Goal: Information Seeking & Learning: Understand process/instructions

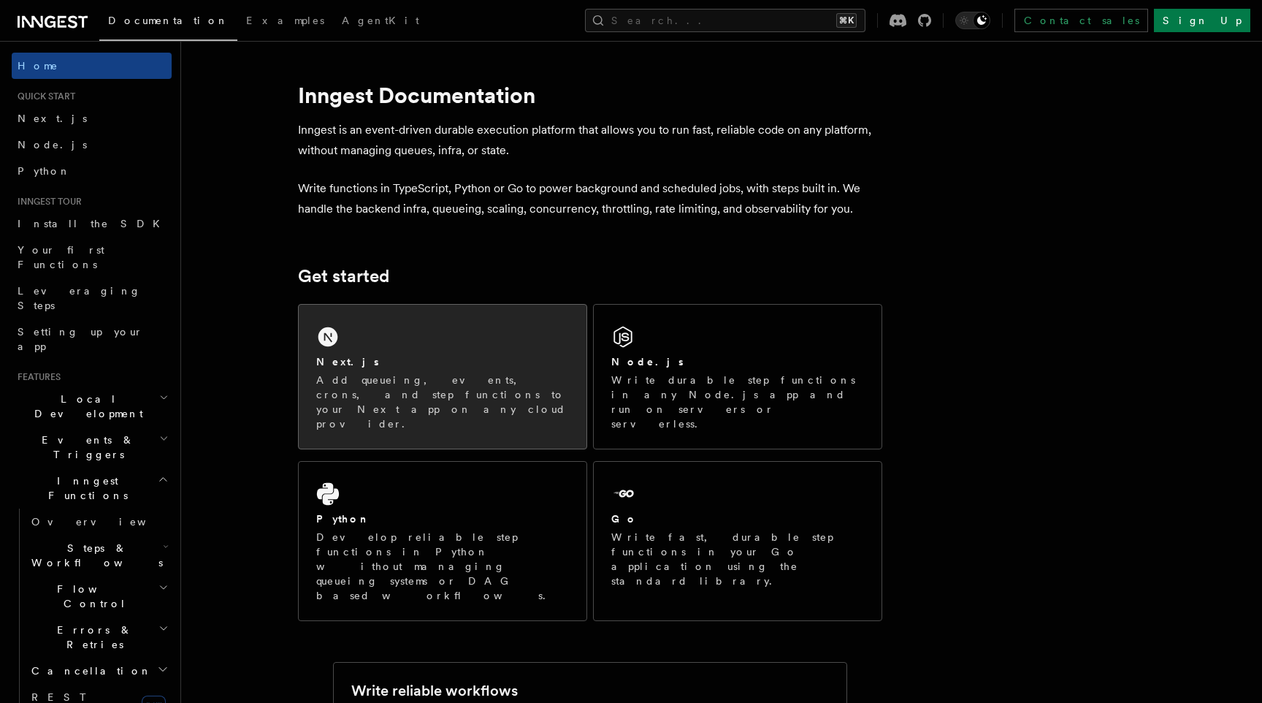
click at [412, 356] on div "Next.js" at bounding box center [442, 361] width 253 height 15
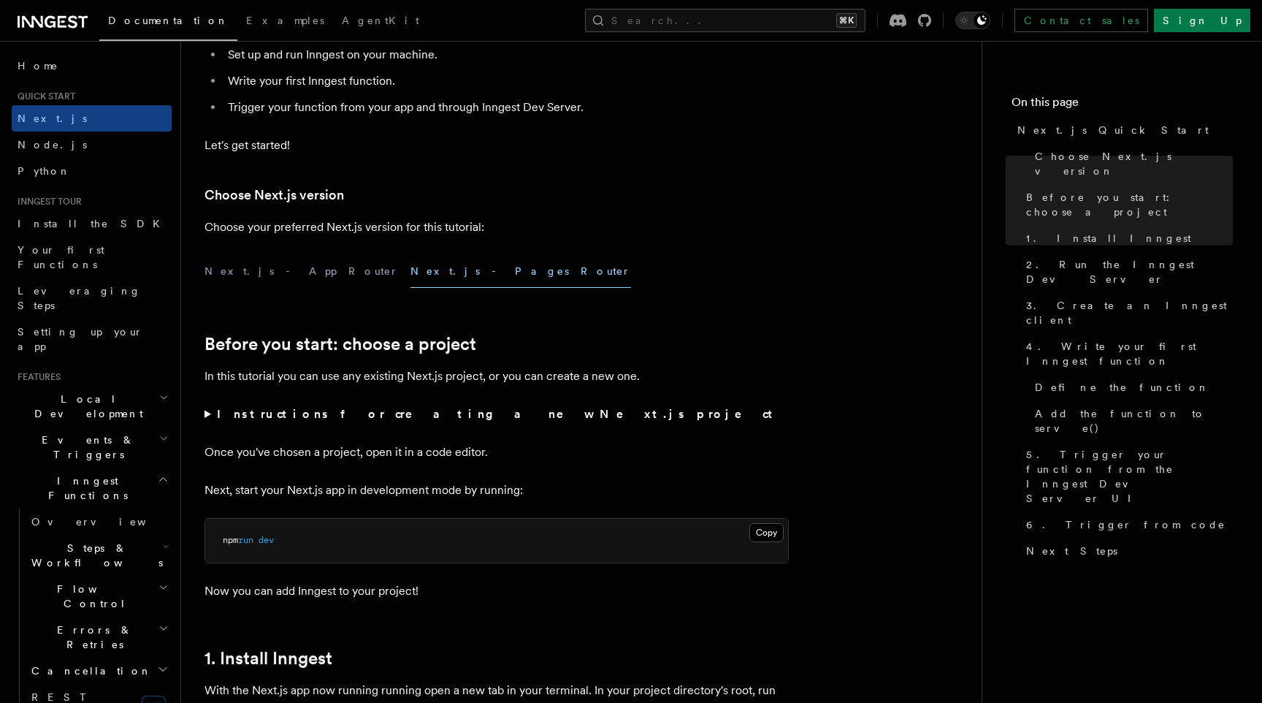
scroll to position [196, 0]
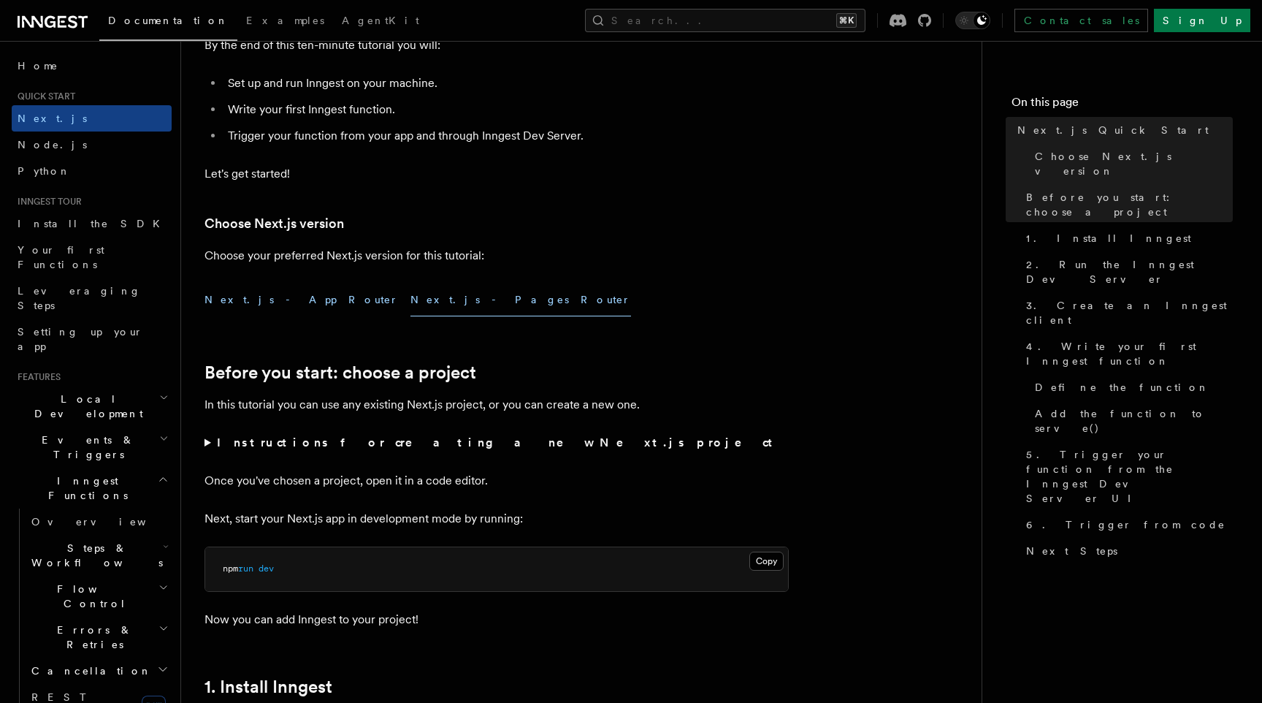
click at [275, 305] on button "Next.js - App Router" at bounding box center [301, 299] width 194 height 33
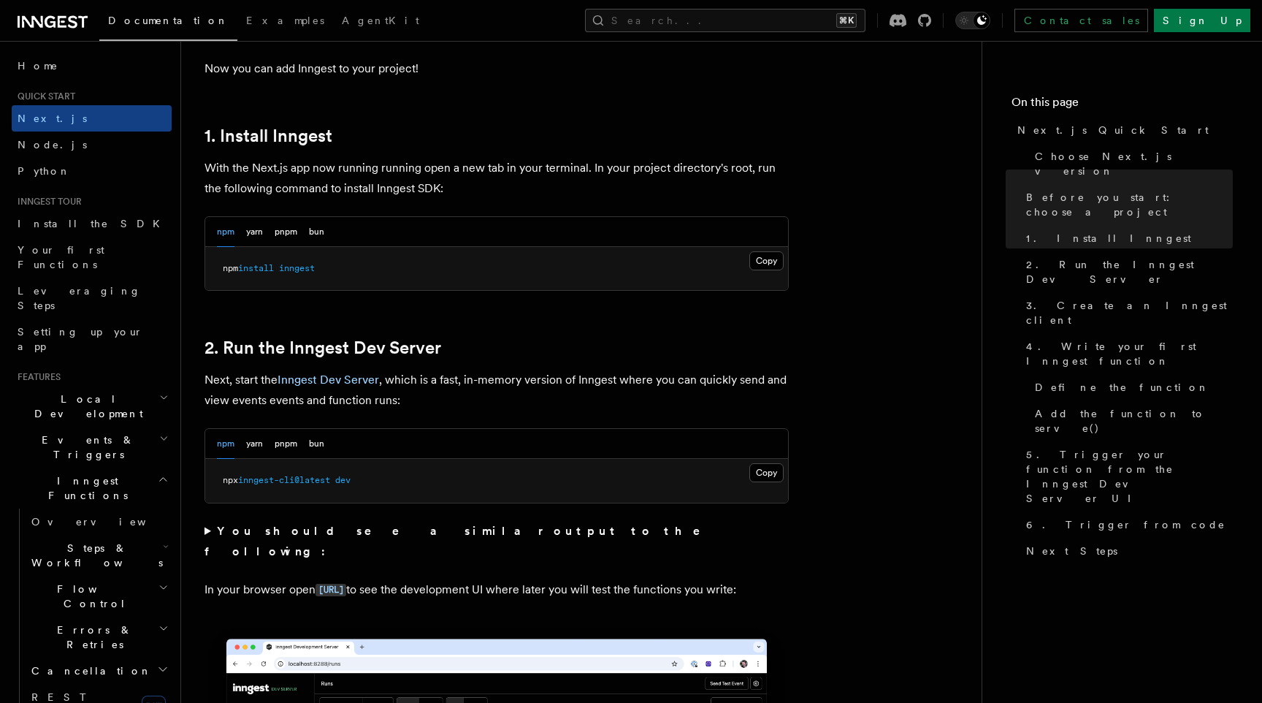
scroll to position [756, 0]
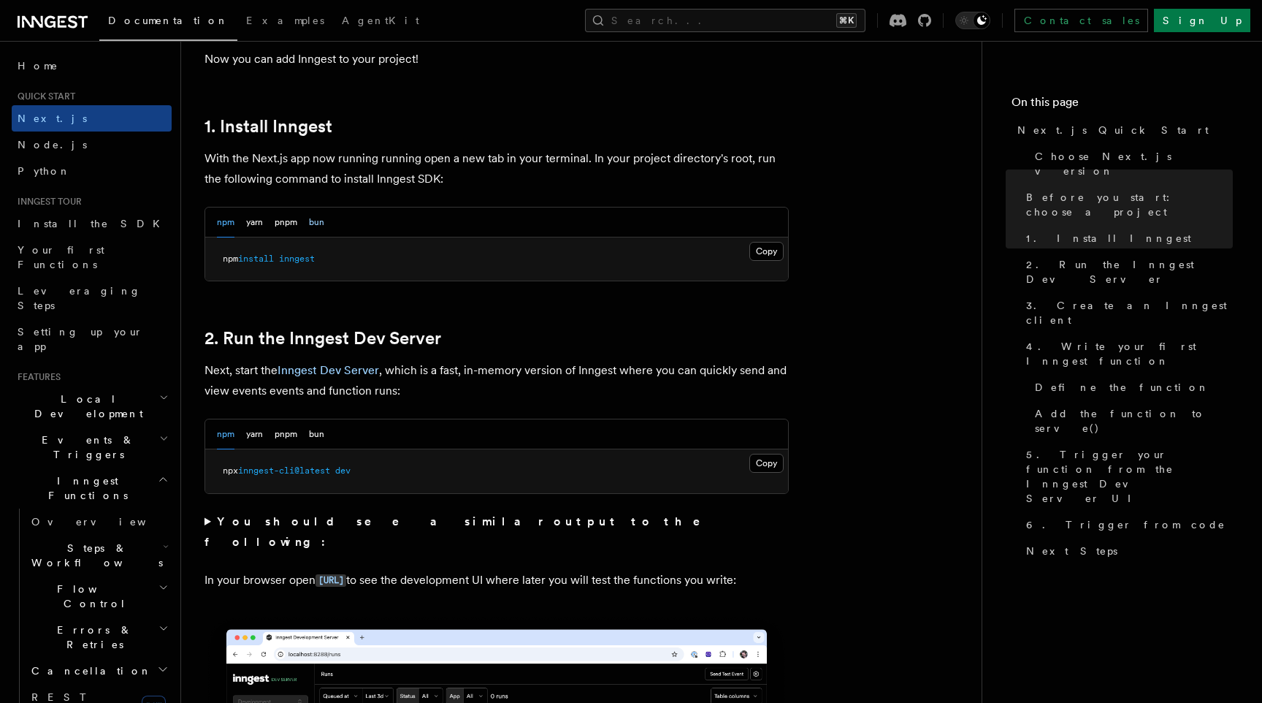
click at [310, 225] on button "bun" at bounding box center [316, 222] width 15 height 30
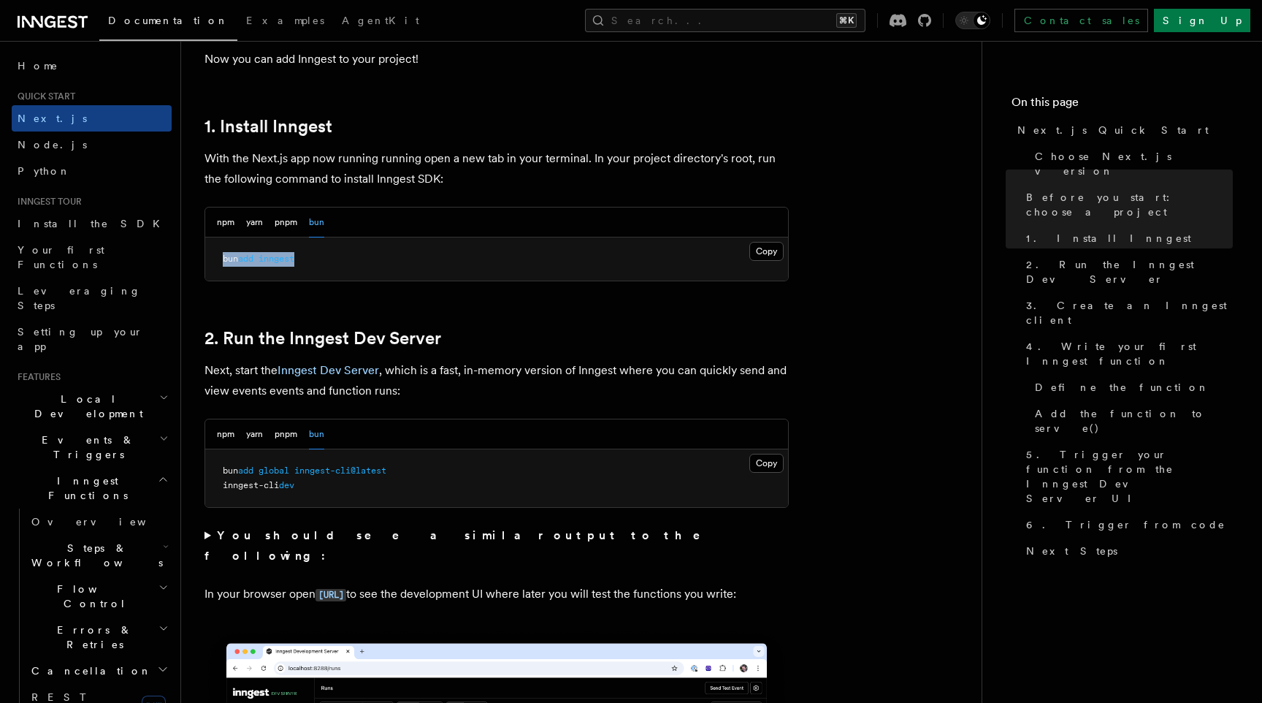
drag, startPoint x: 220, startPoint y: 261, endPoint x: 324, endPoint y: 262, distance: 104.4
click at [324, 262] on pre "bun add inngest" at bounding box center [496, 259] width 583 height 44
copy span "bun add inngest"
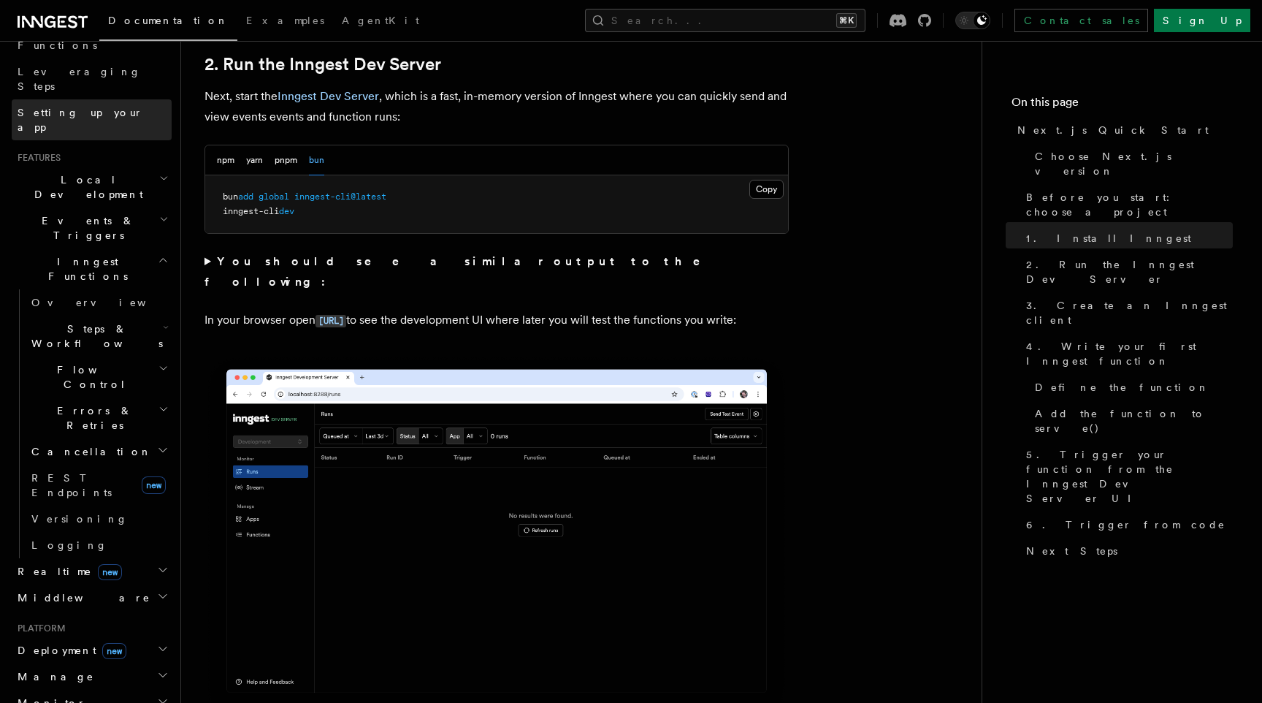
scroll to position [221, 0]
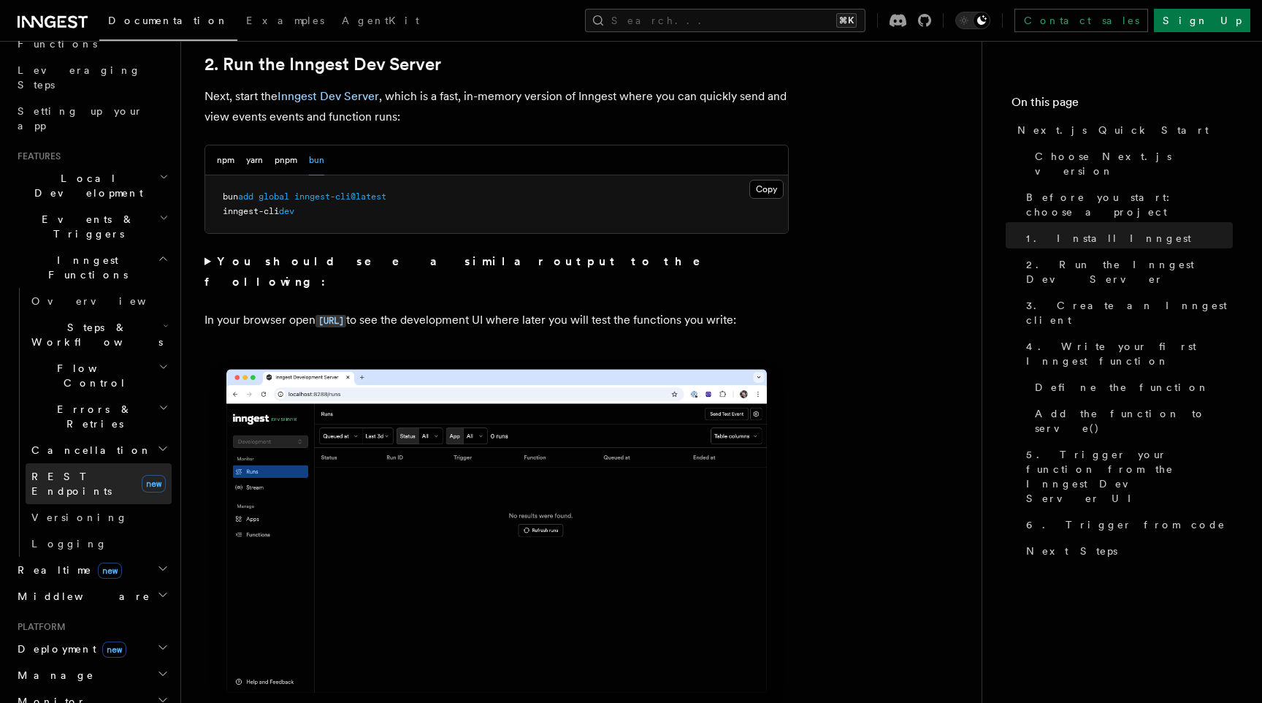
click at [65, 463] on link "REST Endpoints new" at bounding box center [99, 483] width 146 height 41
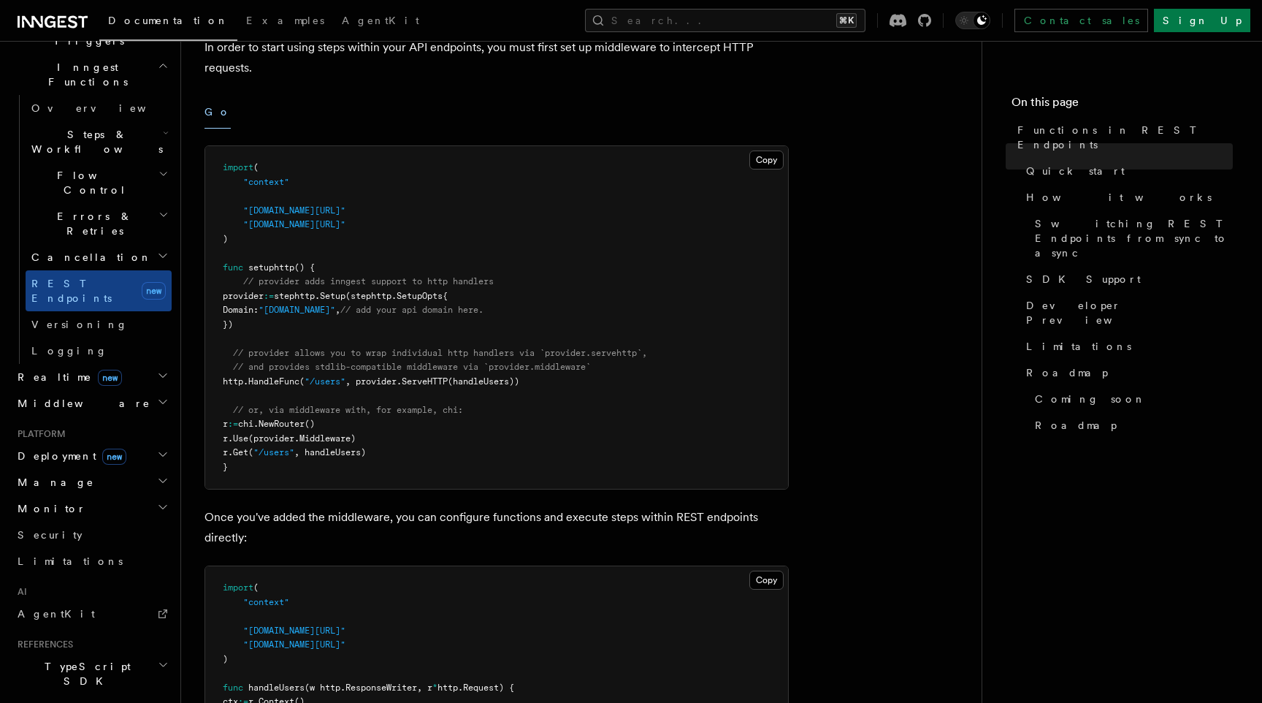
scroll to position [401, 0]
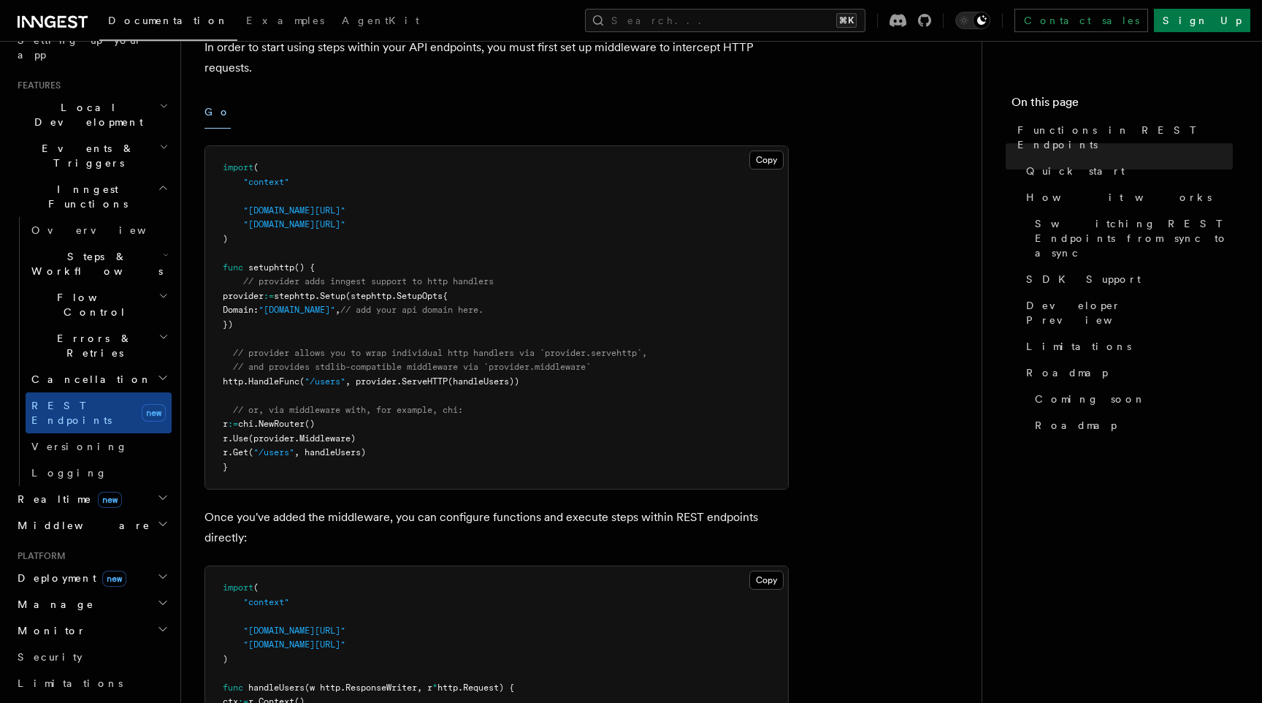
scroll to position [0, 0]
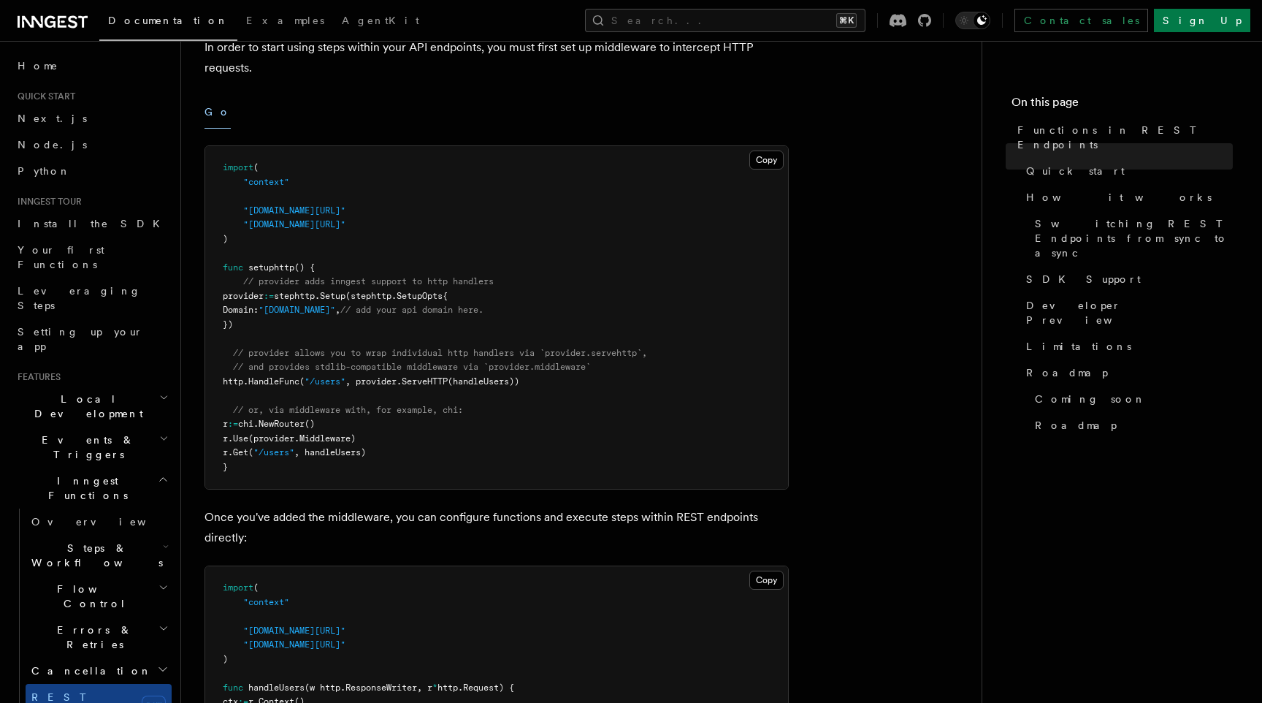
click at [95, 98] on h2 "Quick start" at bounding box center [92, 97] width 160 height 12
click at [92, 111] on link "Next.js" at bounding box center [92, 118] width 160 height 26
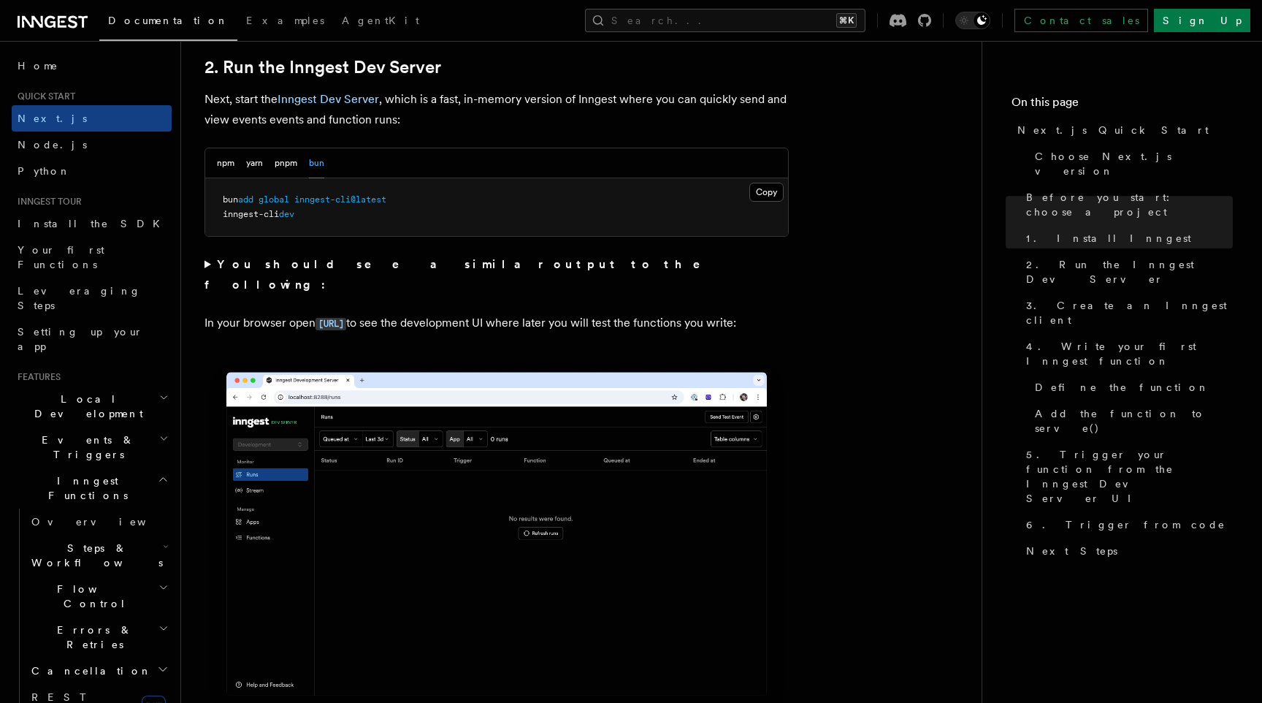
scroll to position [1031, 0]
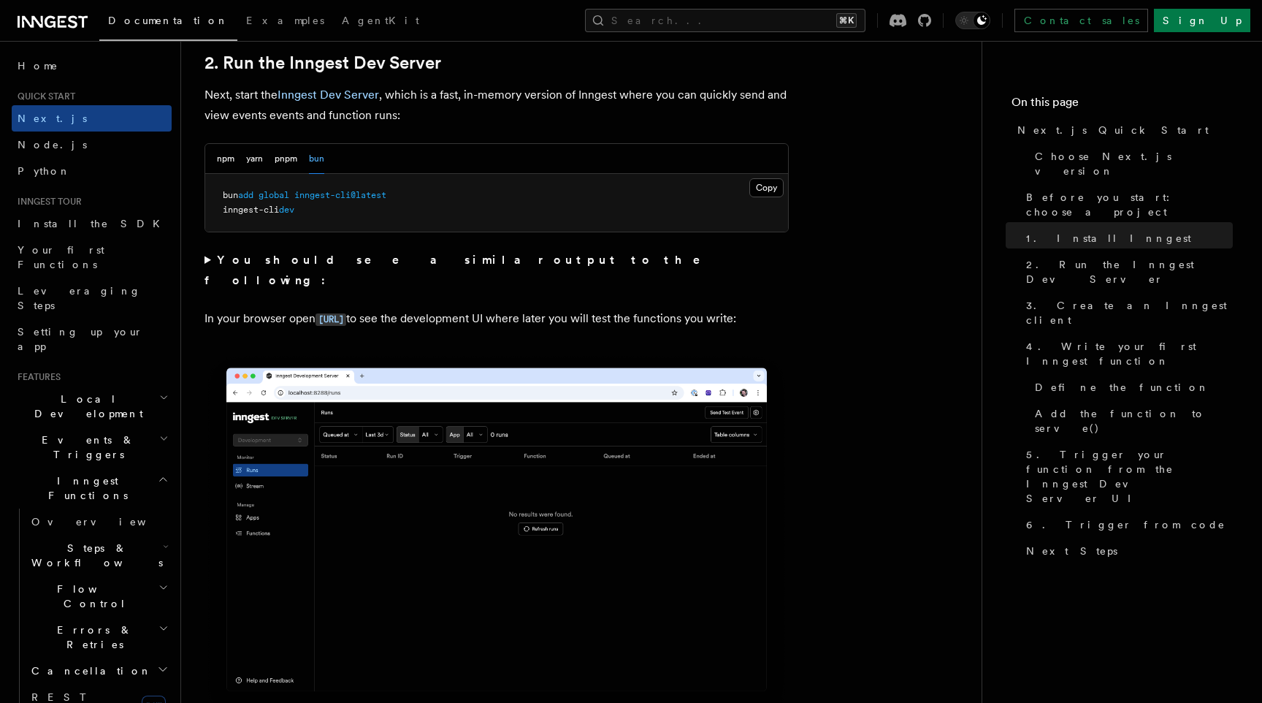
click at [223, 194] on span "bun" at bounding box center [230, 195] width 15 height 10
drag, startPoint x: 303, startPoint y: 198, endPoint x: 402, endPoint y: 197, distance: 99.3
click at [402, 198] on pre "bun add global inngest-cli@latest inngest-cli dev" at bounding box center [496, 203] width 583 height 58
copy span "inngest-cli@latest"
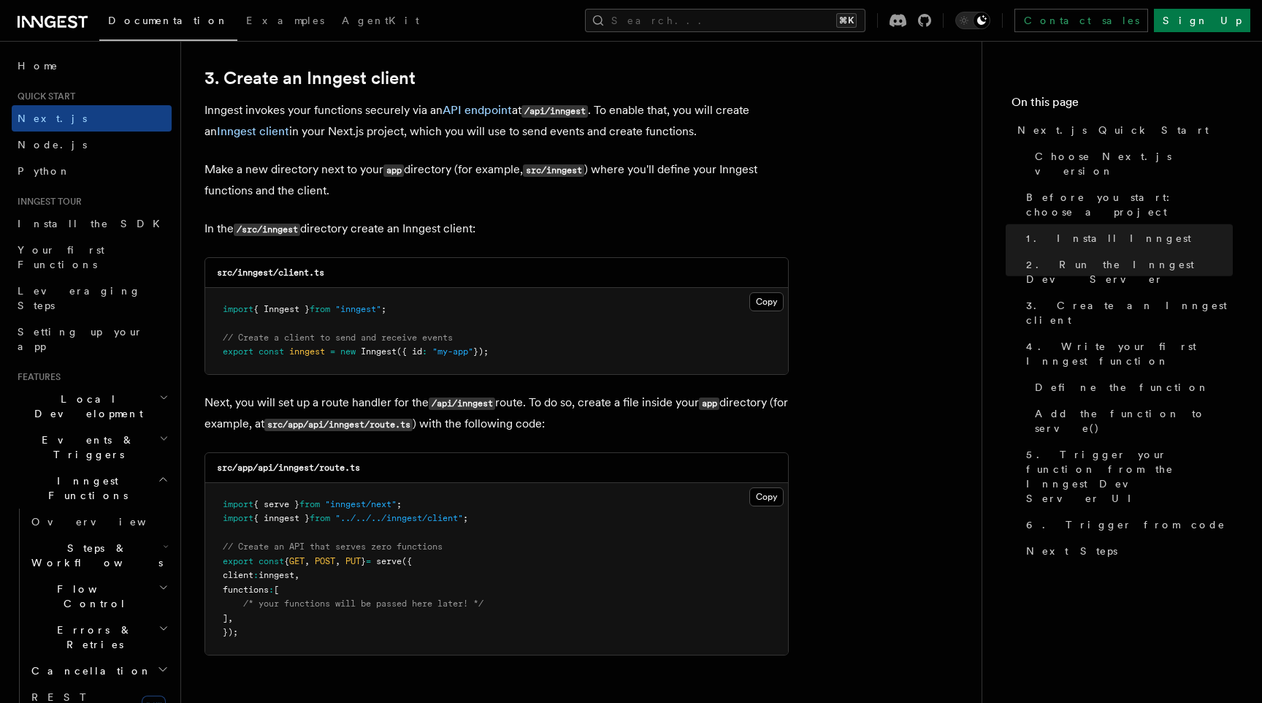
scroll to position [1736, 0]
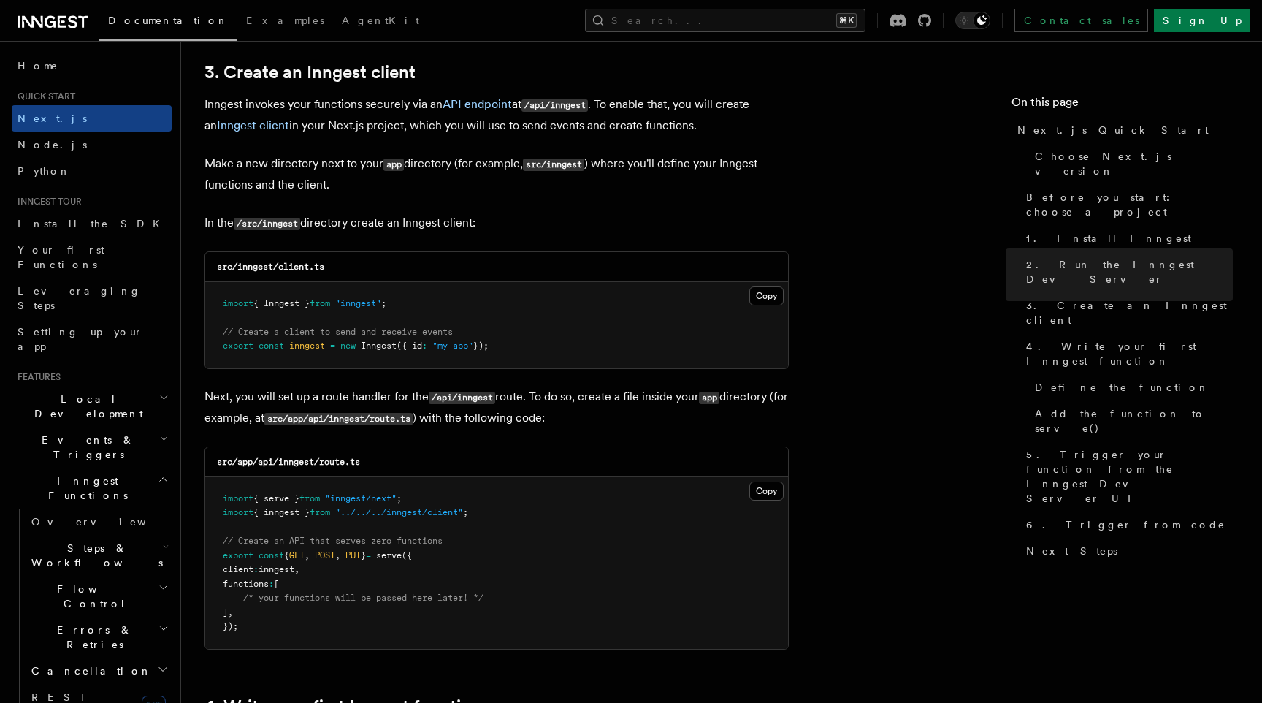
drag, startPoint x: 224, startPoint y: 307, endPoint x: 532, endPoint y: 345, distance: 309.9
click at [532, 345] on pre "import { Inngest } from "inngest" ; // Create a client to send and receive even…" at bounding box center [496, 325] width 583 height 86
copy code "import { Inngest } from "inngest" ; // Create a client to send and receive even…"
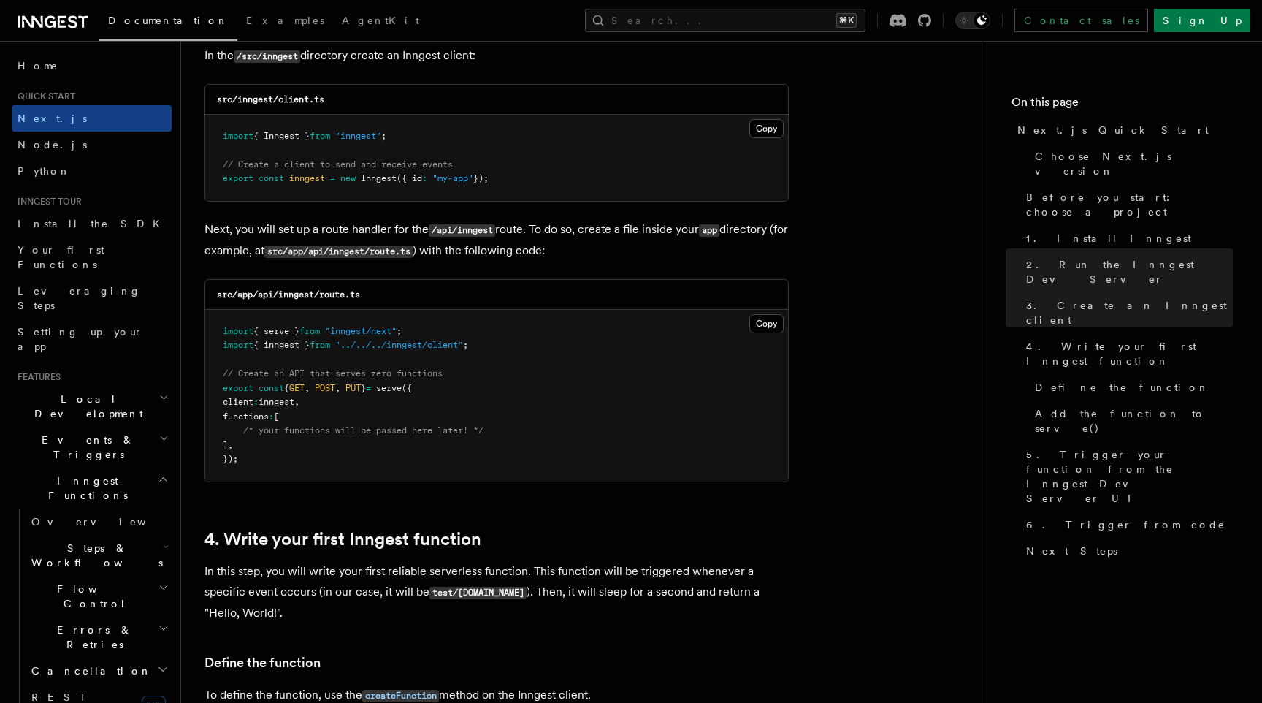
scroll to position [1902, 0]
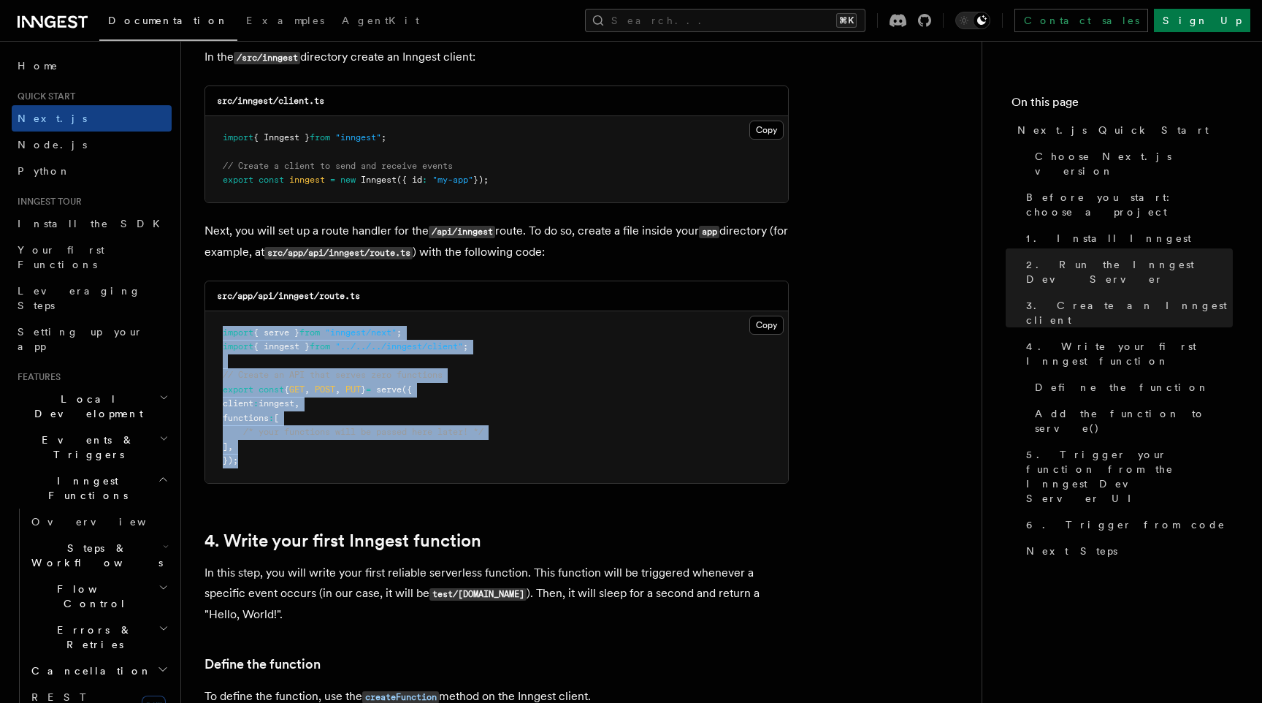
drag, startPoint x: 222, startPoint y: 334, endPoint x: 309, endPoint y: 464, distance: 156.4
click at [309, 464] on pre "import { serve } from "inngest/next" ; import { inngest } from "../../../innges…" at bounding box center [496, 397] width 583 height 172
copy code "import { serve } from "inngest/next" ; import { inngest } from "../../../innges…"
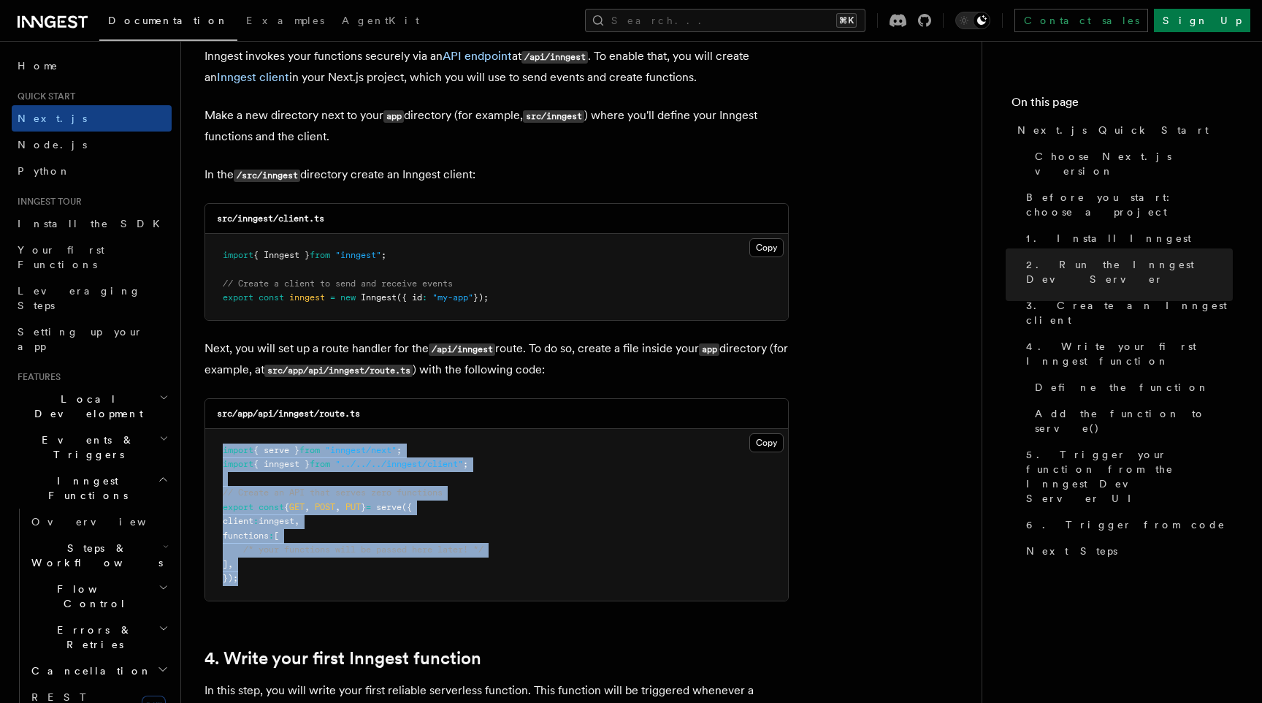
scroll to position [1783, 0]
